Goal: Find specific page/section: Find specific page/section

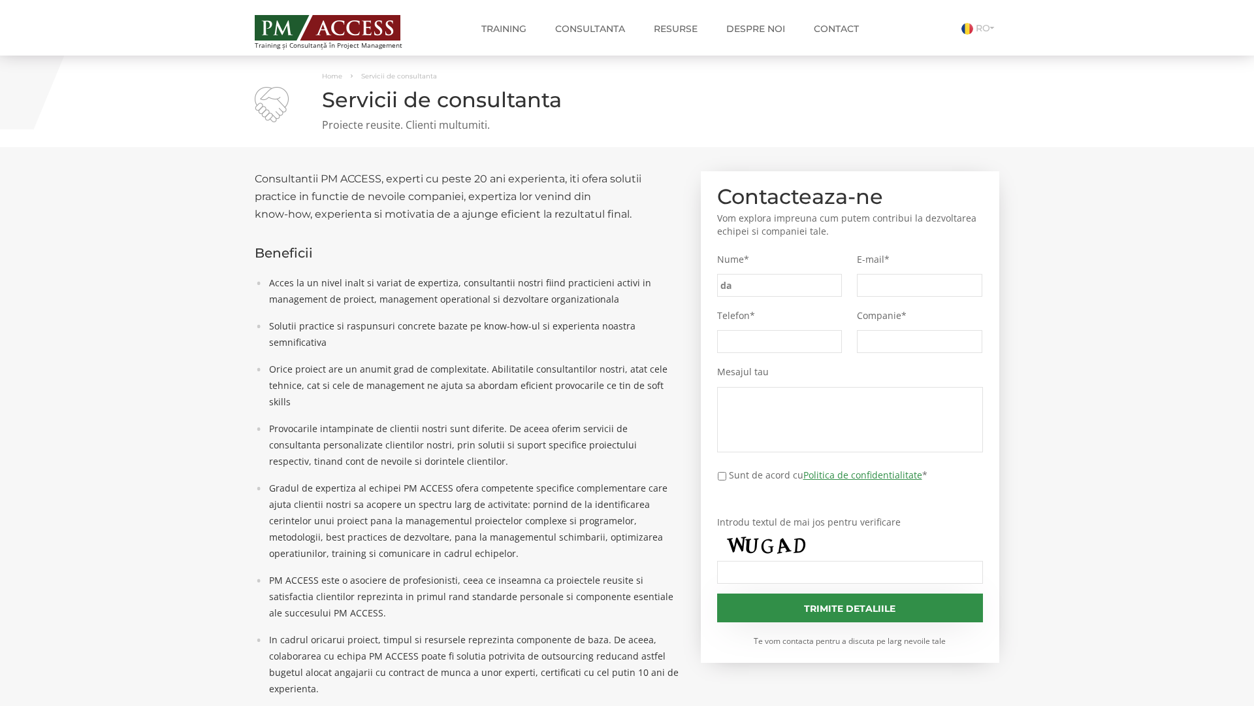
type input "daf"
type input "b44"
type input "d00"
type input "fb6"
